Goal: Information Seeking & Learning: Learn about a topic

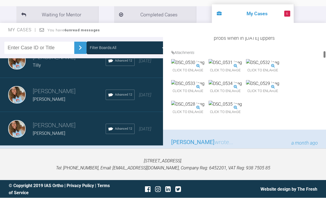
scroll to position [227, 0]
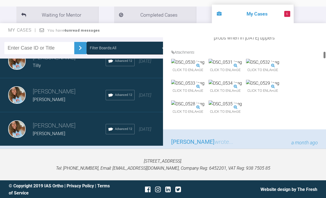
click at [156, 158] on div "Load more" at bounding box center [81, 154] width 163 height 17
click at [125, 156] on div "Load more" at bounding box center [81, 154] width 163 height 17
click at [118, 155] on div "Load more" at bounding box center [81, 154] width 163 height 17
click at [158, 157] on div "Rebecca Lynne Williams Anna Advanced 12 9 months ago" at bounding box center [81, 163] width 163 height 34
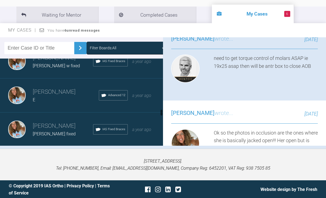
scroll to position [1726, 0]
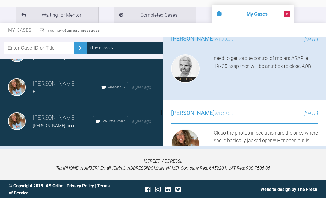
click at [145, 92] on div "Rebecca Lynne Williams E Advanced 12 a year ago" at bounding box center [81, 87] width 163 height 34
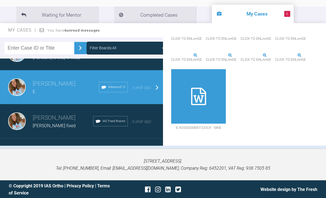
scroll to position [5293, 0]
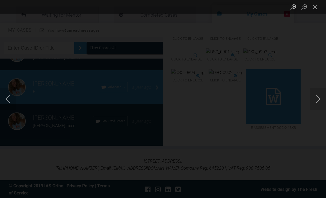
scroll to position [77, 0]
click at [319, 104] on button "Next image" at bounding box center [317, 99] width 16 height 22
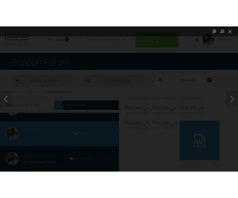
scroll to position [4760, 0]
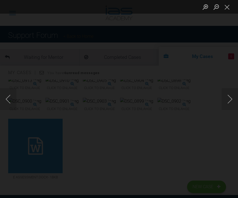
click at [231, 12] on button "Close lightbox" at bounding box center [227, 7] width 11 height 10
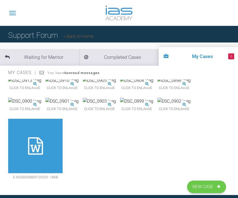
click at [79, 105] on img at bounding box center [62, 101] width 33 height 7
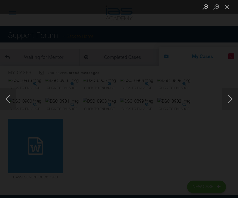
click at [230, 101] on button "Next image" at bounding box center [230, 99] width 16 height 22
click at [230, 100] on button "Next image" at bounding box center [230, 99] width 16 height 22
click at [230, 99] on button "Next image" at bounding box center [230, 99] width 16 height 22
click at [230, 100] on button "Next image" at bounding box center [230, 99] width 16 height 22
click at [228, 100] on button "Next image" at bounding box center [230, 99] width 16 height 22
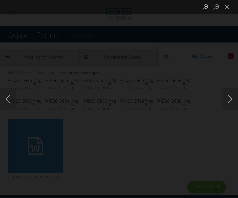
click at [230, 100] on button "Next image" at bounding box center [230, 99] width 16 height 22
click at [228, 100] on button "Next image" at bounding box center [230, 99] width 16 height 22
click at [229, 100] on button "Next image" at bounding box center [230, 99] width 16 height 22
click at [230, 99] on button "Next image" at bounding box center [230, 99] width 16 height 22
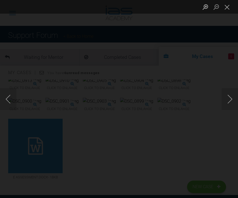
click at [227, 100] on button "Next image" at bounding box center [230, 99] width 16 height 22
click at [228, 101] on button "Next image" at bounding box center [230, 99] width 16 height 22
click at [228, 100] on button "Next image" at bounding box center [230, 99] width 16 height 22
click at [228, 99] on button "Next image" at bounding box center [230, 99] width 16 height 22
click at [227, 100] on button "Next image" at bounding box center [230, 99] width 16 height 22
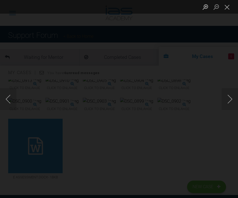
click at [230, 10] on button "Close lightbox" at bounding box center [227, 7] width 11 height 10
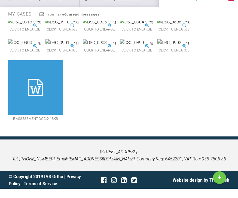
scroll to position [0, 0]
